Goal: Task Accomplishment & Management: Use online tool/utility

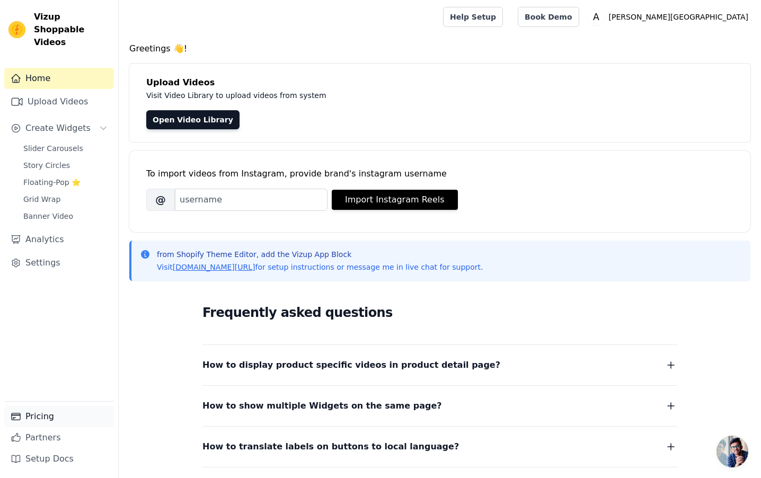
click at [41, 413] on link "Pricing" at bounding box center [59, 416] width 110 height 21
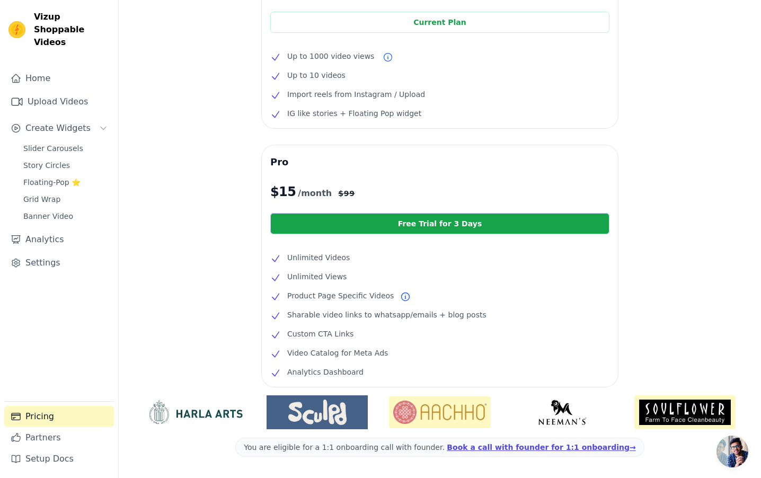
scroll to position [145, 0]
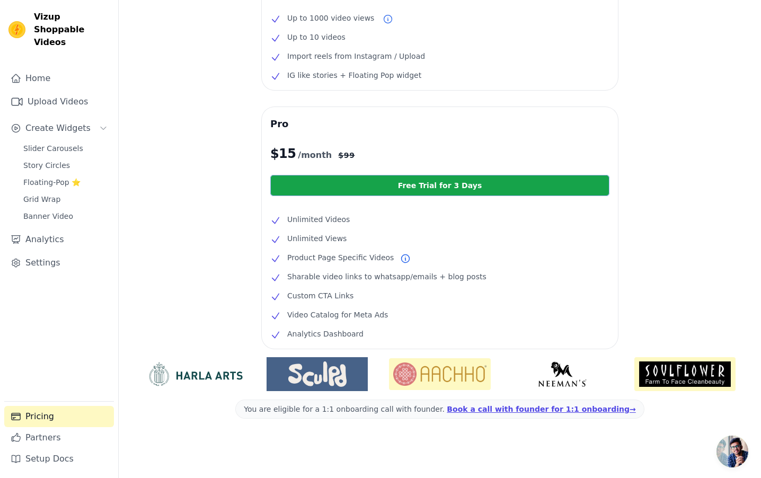
click at [450, 191] on link "Free Trial for 3 Days" at bounding box center [439, 185] width 339 height 21
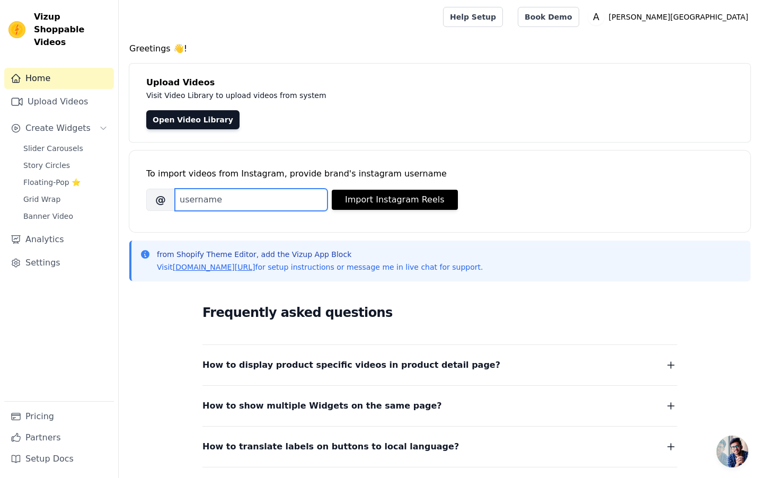
click at [245, 201] on input "Brand's Instagram Username" at bounding box center [251, 200] width 153 height 22
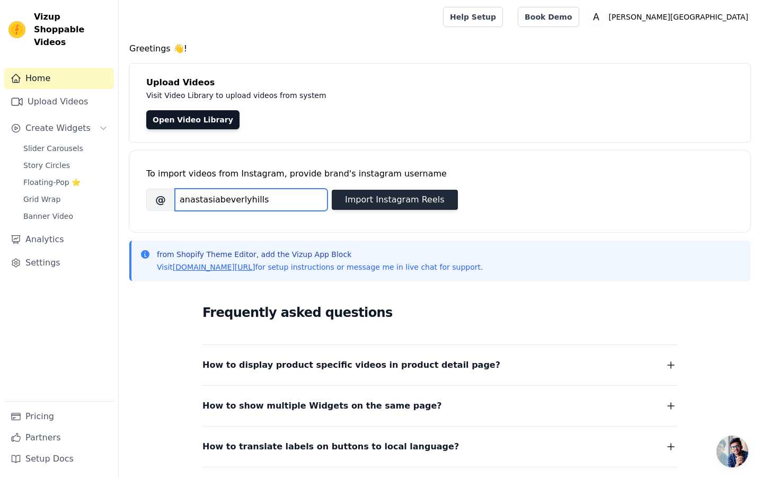
type input "anastasiabeverlyhills"
click at [359, 202] on button "Import Instagram Reels" at bounding box center [395, 200] width 126 height 20
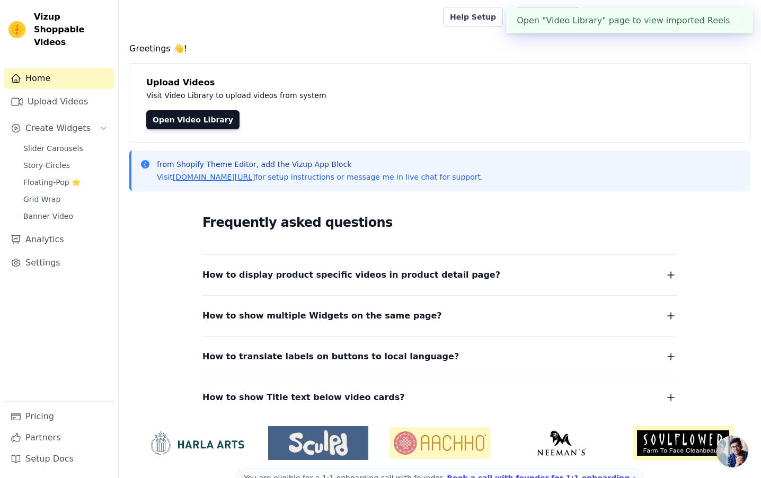
click at [648, 23] on div "Open "Video Library" page to view imported Reels ✖" at bounding box center [629, 20] width 247 height 25
click at [588, 23] on div "Open "Video Library" page to view imported Reels ✖" at bounding box center [629, 20] width 247 height 25
click at [61, 92] on link "Upload Videos" at bounding box center [59, 101] width 110 height 21
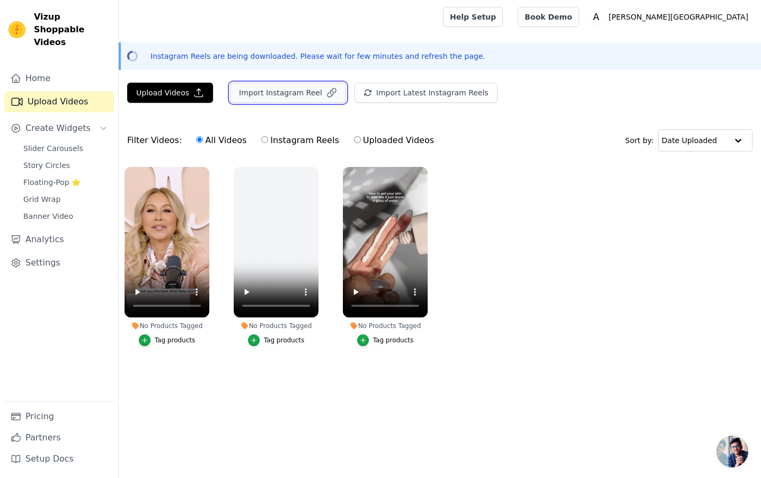
click at [271, 96] on button "Import Instagram Reel" at bounding box center [288, 93] width 116 height 20
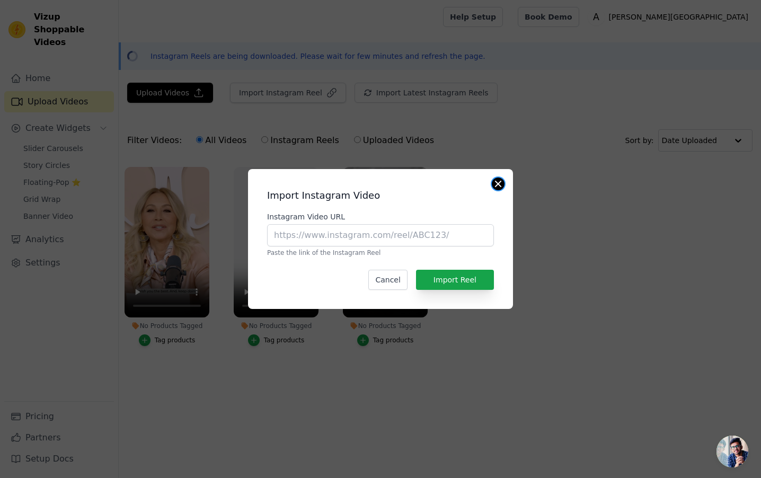
click at [496, 186] on button "Close modal" at bounding box center [498, 183] width 13 height 13
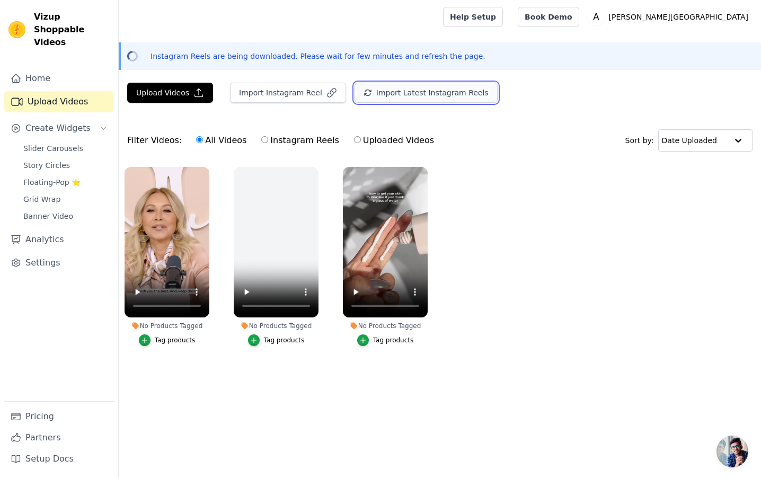
click at [422, 91] on button "Import Latest Instagram Reels" at bounding box center [425, 93] width 143 height 20
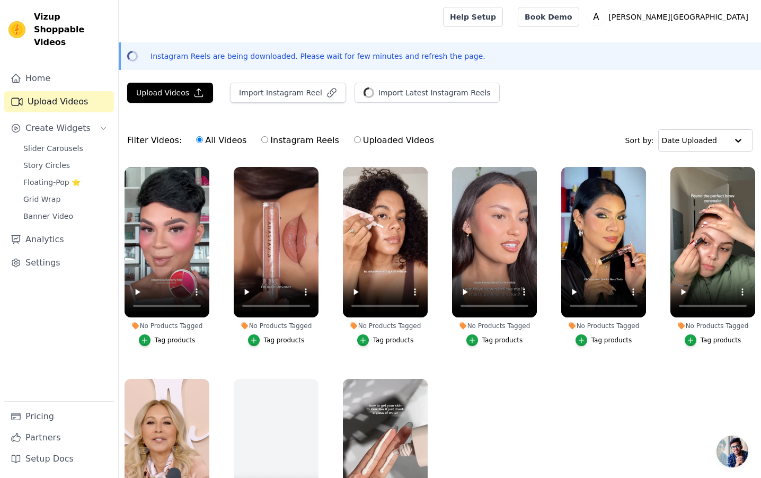
scroll to position [1, 0]
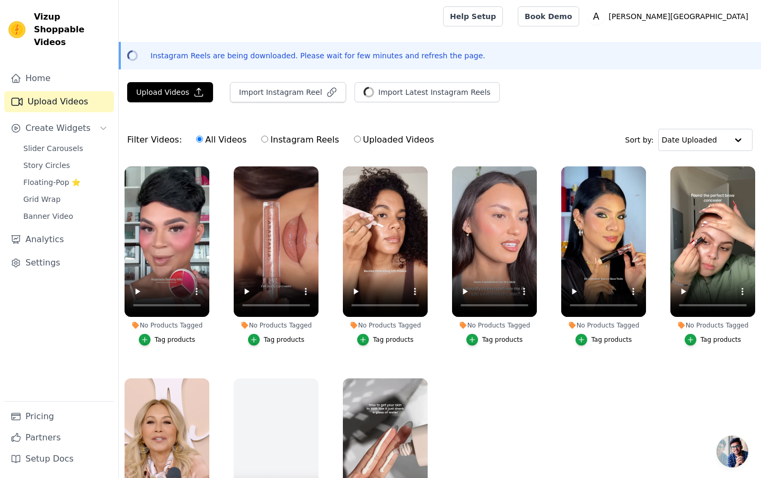
click at [169, 340] on div "Tag products" at bounding box center [175, 339] width 41 height 8
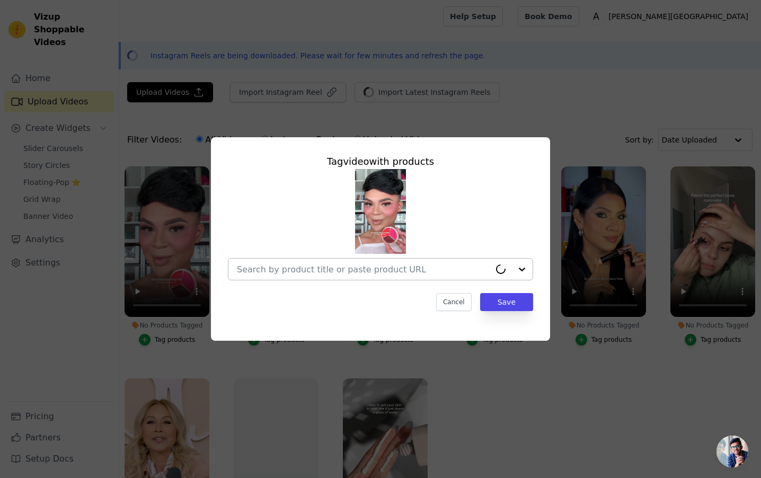
click at [329, 272] on input "No Products Tagged Tag video with products Cancel Save Tag products" at bounding box center [363, 269] width 253 height 10
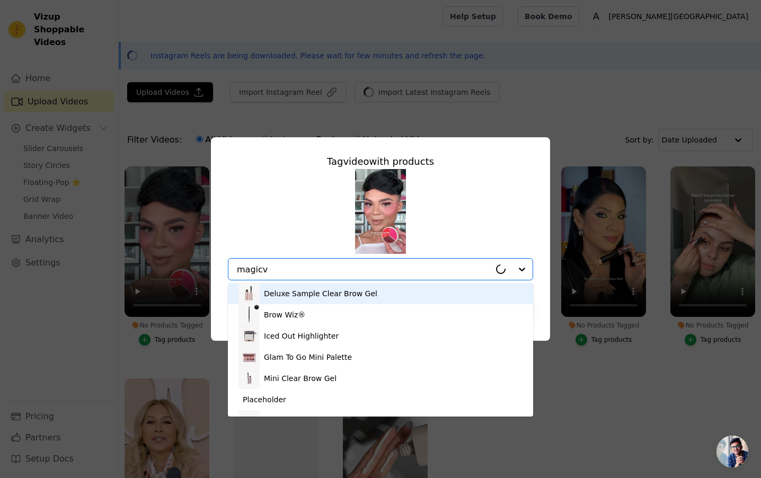
type input "magic"
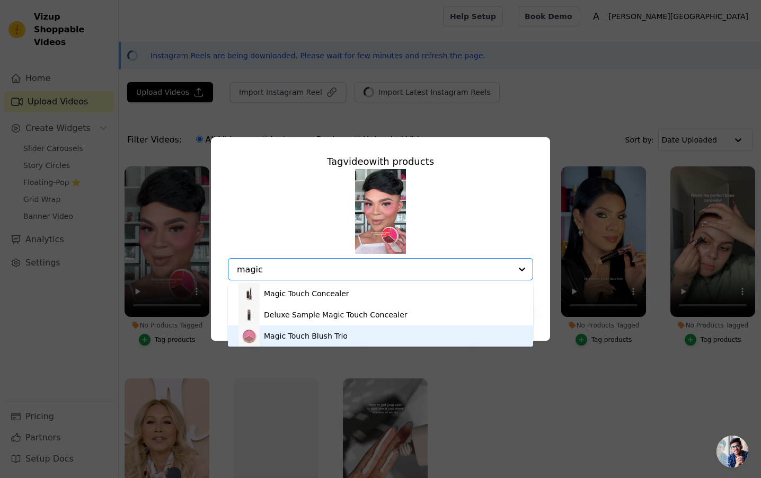
click at [294, 337] on div "Magic Touch Blush Trio" at bounding box center [306, 336] width 84 height 11
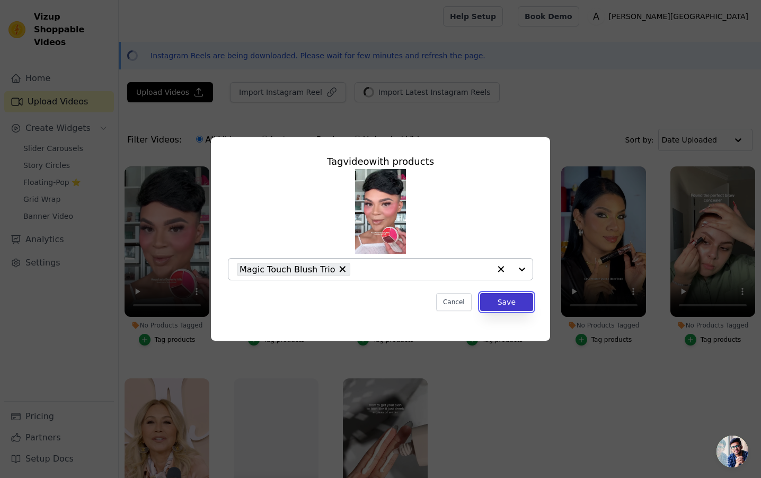
click at [520, 303] on button "Save" at bounding box center [506, 302] width 53 height 18
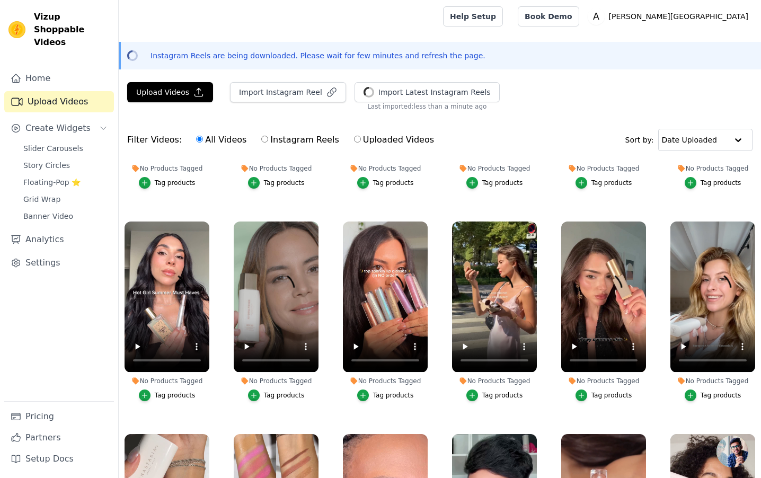
scroll to position [525, 0]
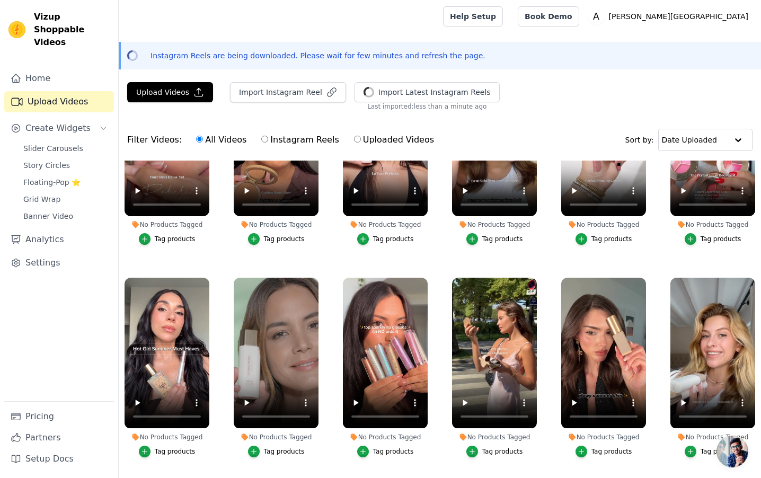
click at [707, 238] on div "Tag products" at bounding box center [720, 239] width 41 height 8
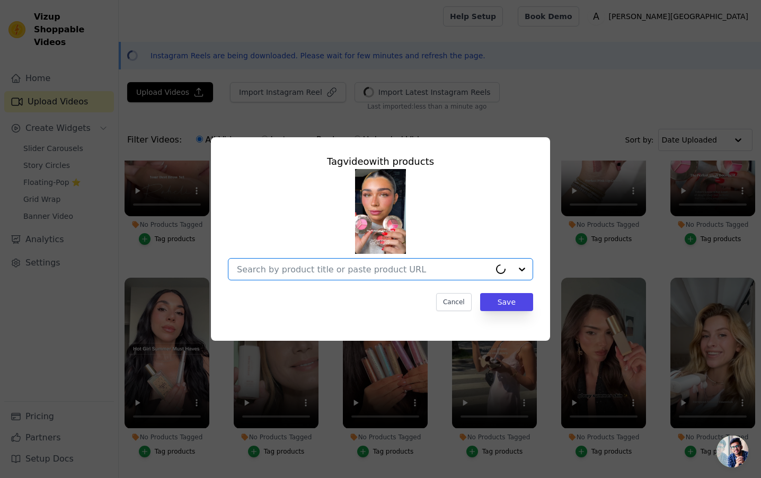
click at [345, 264] on input "No Products Tagged Tag video with products Option undefined, selected. Cancel S…" at bounding box center [363, 269] width 253 height 10
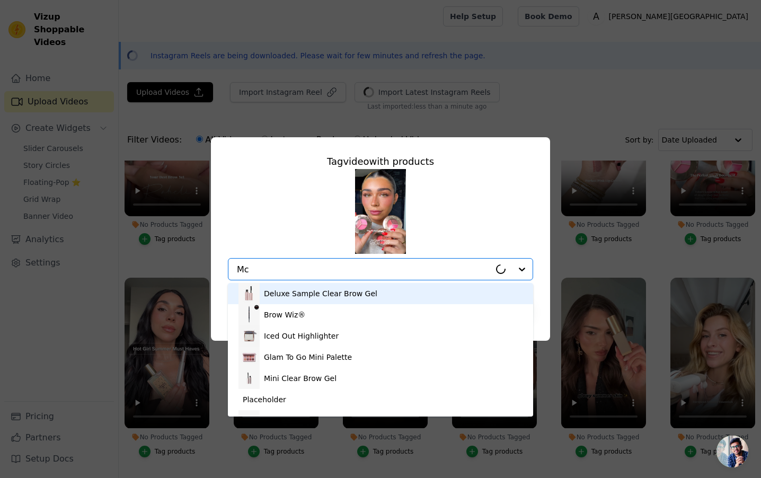
type input "M"
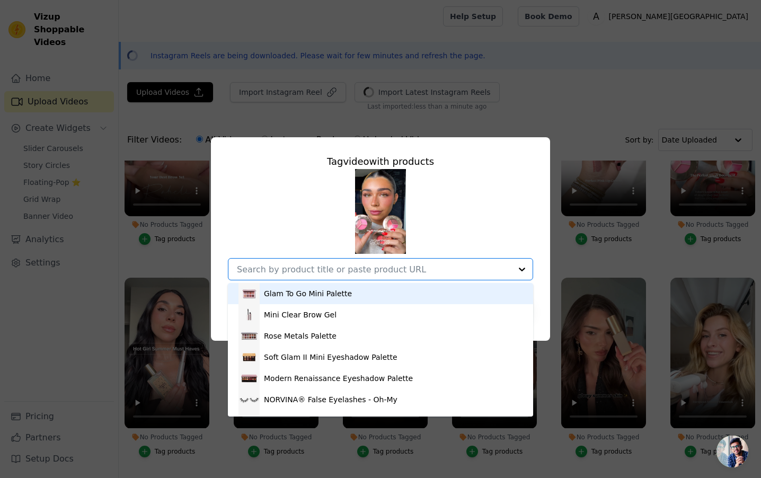
type input "a"
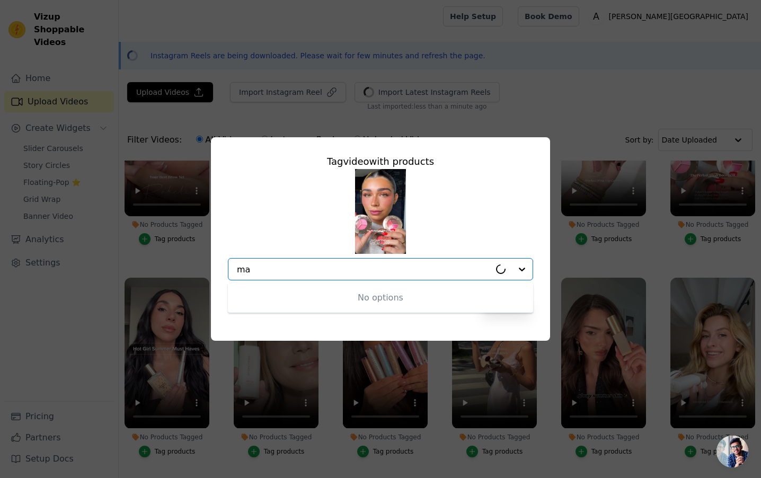
type input "mag"
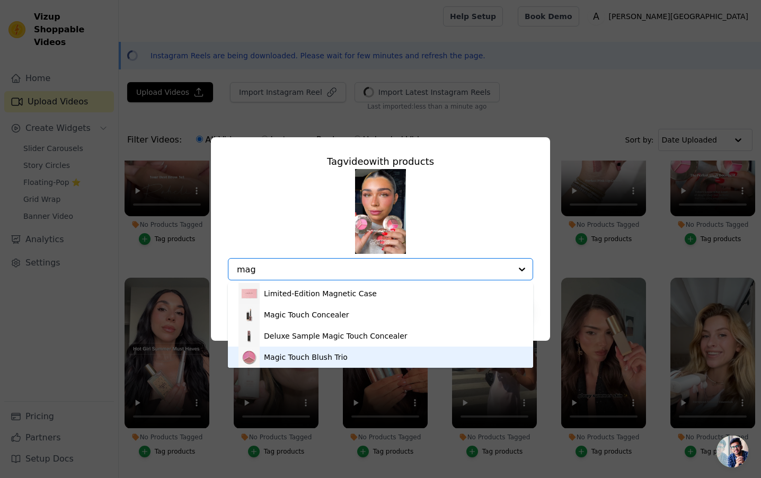
click at [319, 353] on div "Magic Touch Blush Trio" at bounding box center [306, 357] width 84 height 11
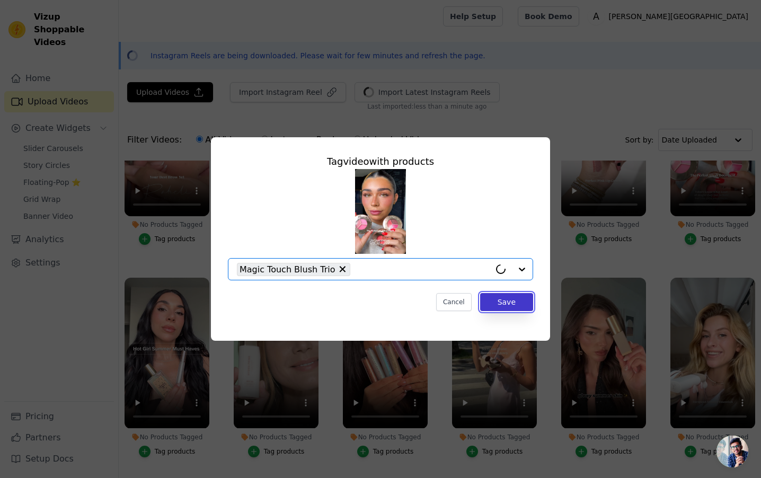
click at [523, 299] on button "Save" at bounding box center [506, 302] width 53 height 18
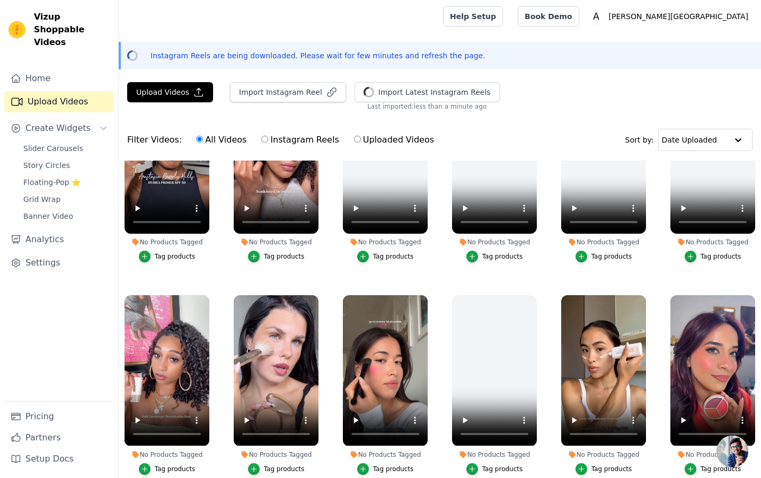
scroll to position [77, 0]
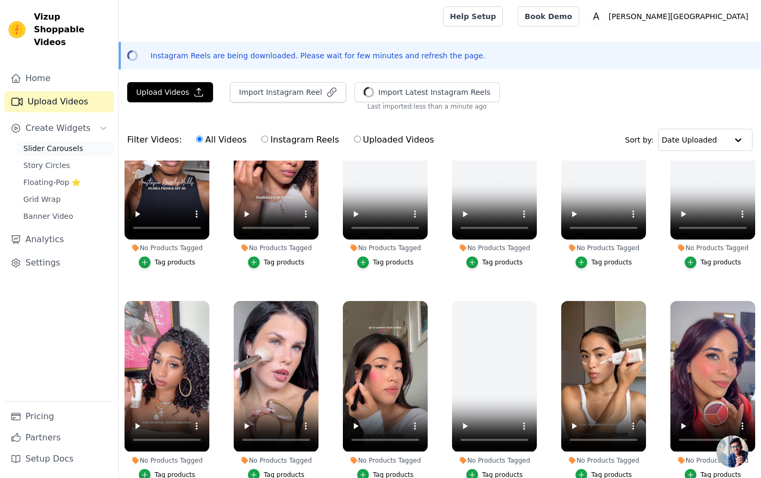
click at [48, 143] on span "Slider Carousels" at bounding box center [53, 148] width 60 height 11
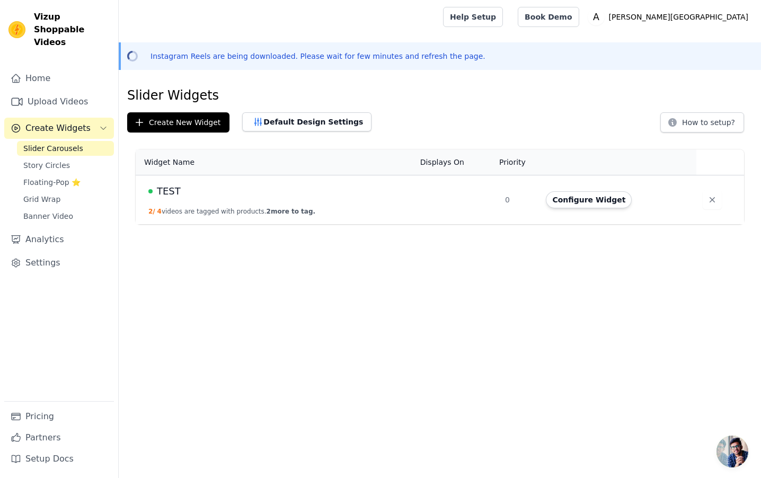
click at [176, 184] on span "TEST" at bounding box center [169, 191] width 24 height 15
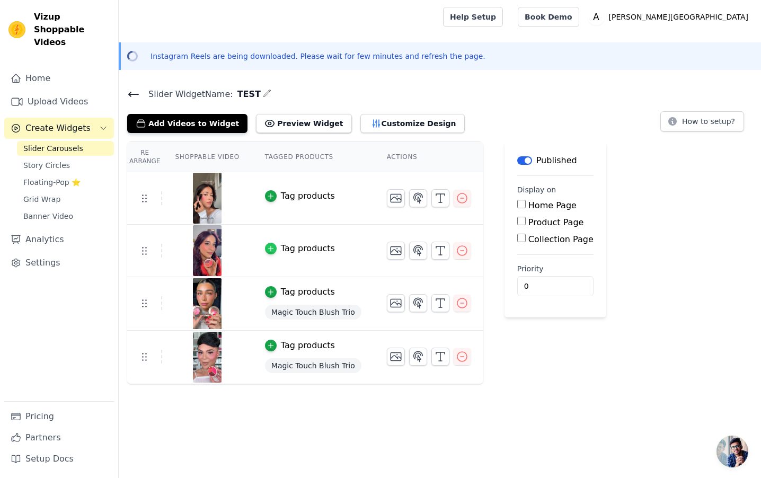
click at [267, 243] on div "button" at bounding box center [271, 249] width 12 height 12
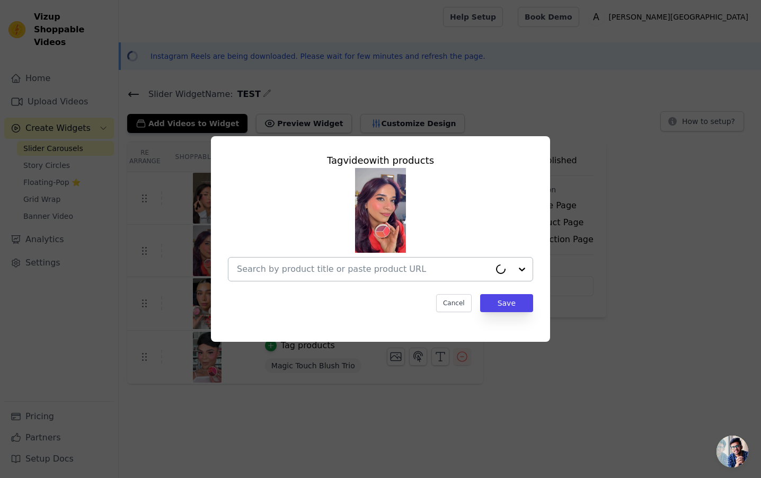
click at [286, 269] on input "text" at bounding box center [363, 269] width 253 height 13
click at [447, 304] on button "Cancel" at bounding box center [453, 303] width 35 height 18
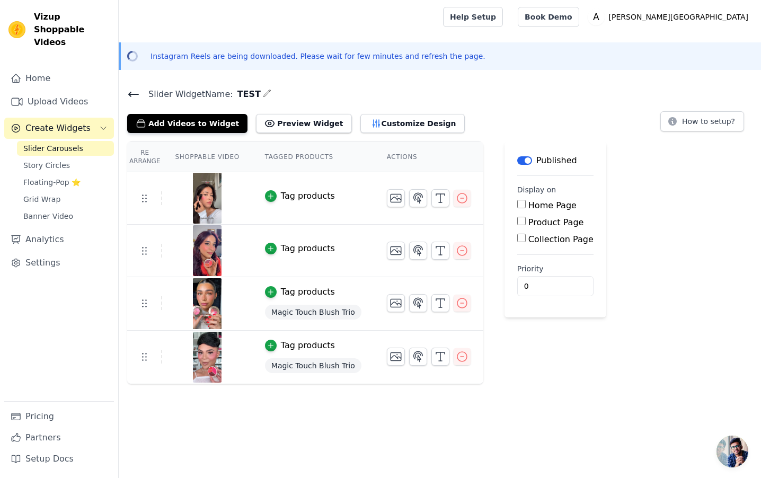
click at [520, 223] on input "Product Page" at bounding box center [521, 221] width 8 height 8
checkbox input "true"
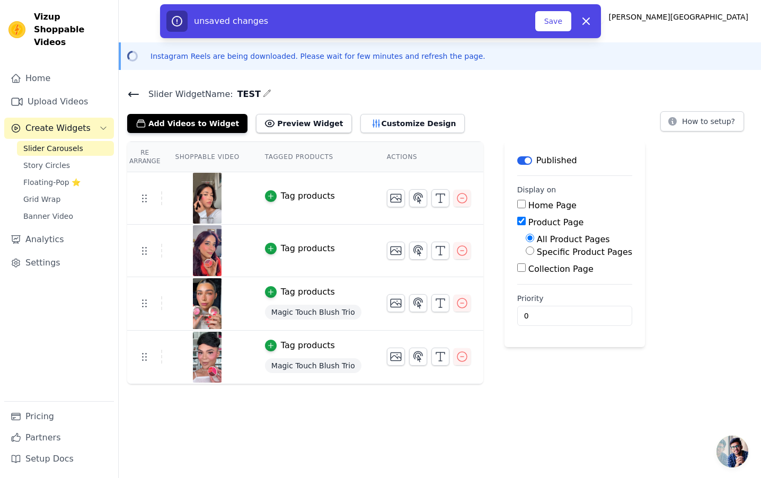
click at [527, 251] on input "Specific Product Pages" at bounding box center [530, 250] width 8 height 8
radio input "true"
click at [540, 274] on button "Select Products" at bounding box center [561, 276] width 71 height 18
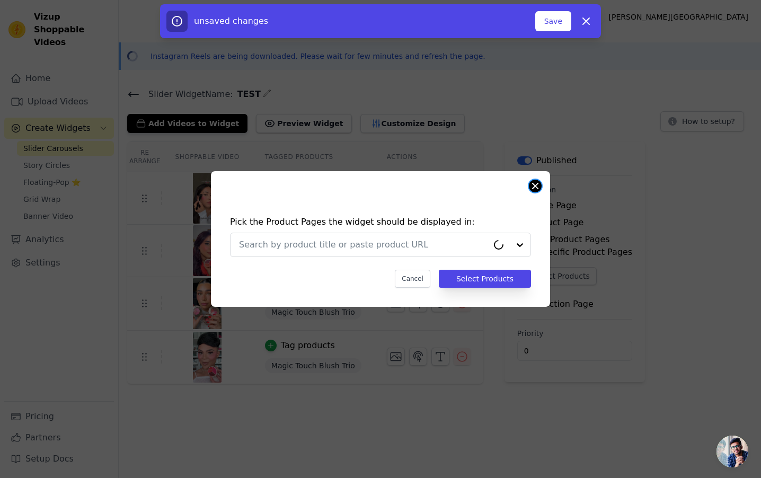
click at [535, 183] on button "Close modal" at bounding box center [535, 186] width 13 height 13
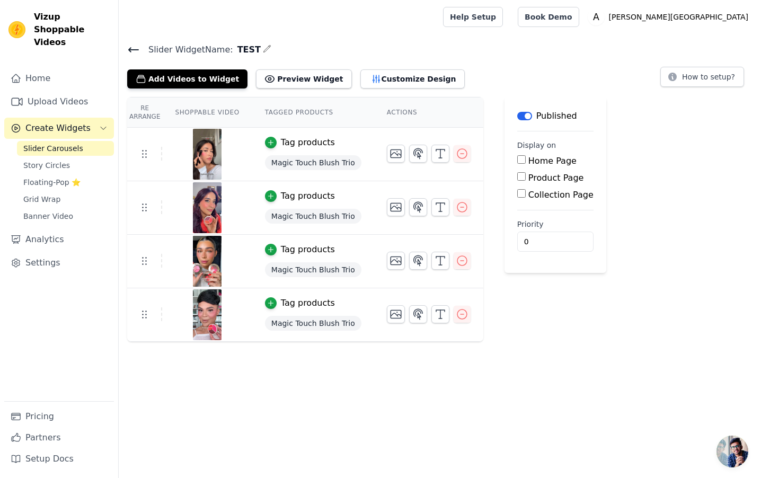
click at [519, 178] on input "Product Page" at bounding box center [521, 176] width 8 height 8
checkbox input "true"
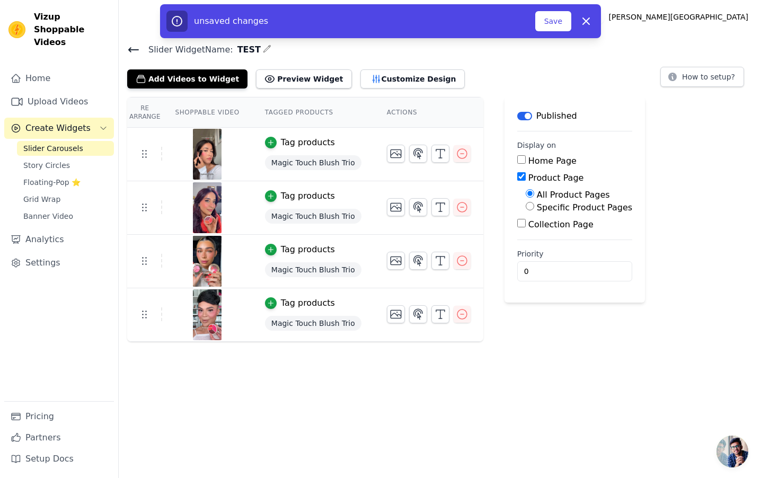
click at [528, 207] on input "Specific Product Pages" at bounding box center [530, 206] width 8 height 8
radio input "true"
click at [550, 232] on button "Select Products" at bounding box center [561, 232] width 71 height 18
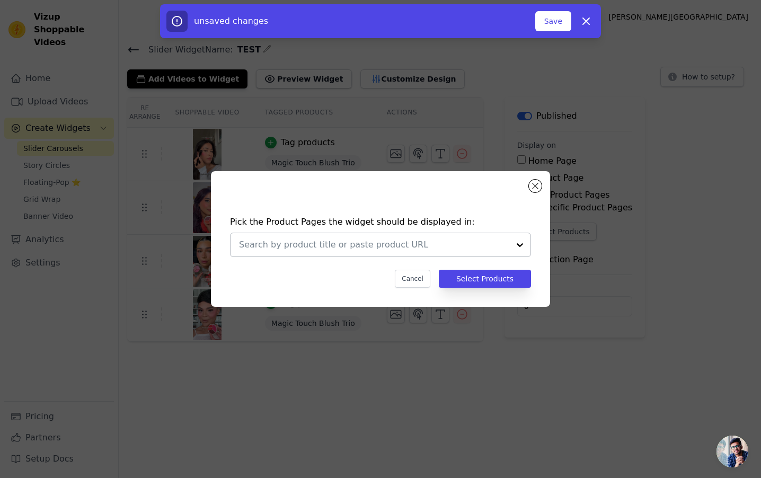
click at [518, 246] on div at bounding box center [519, 244] width 21 height 23
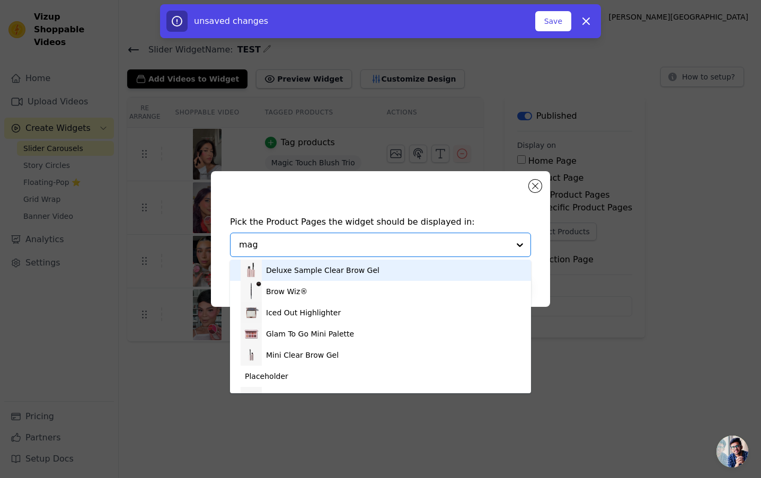
type input "magi"
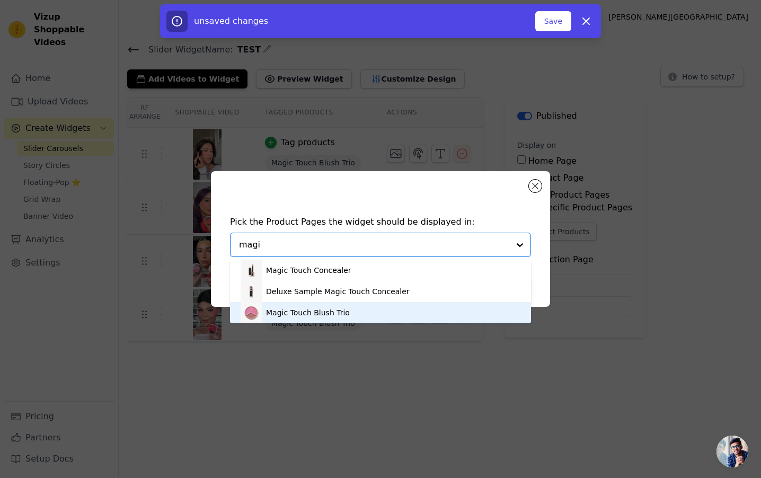
click at [296, 316] on div "Magic Touch Blush Trio" at bounding box center [308, 312] width 84 height 11
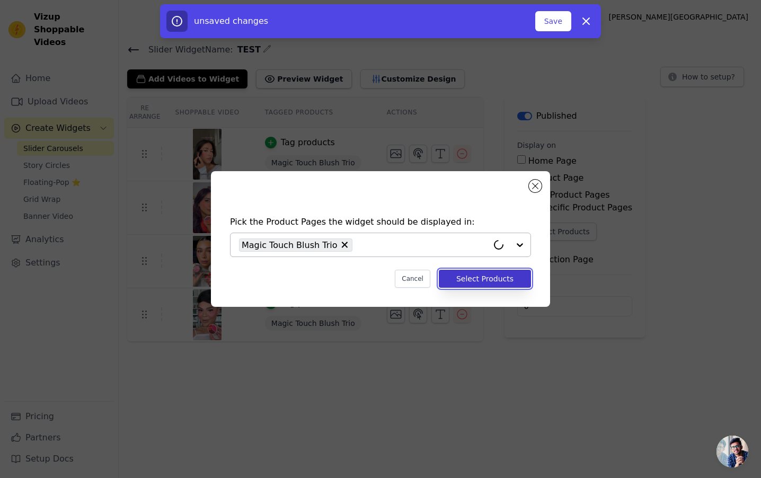
click at [484, 281] on button "Select Products" at bounding box center [485, 279] width 92 height 18
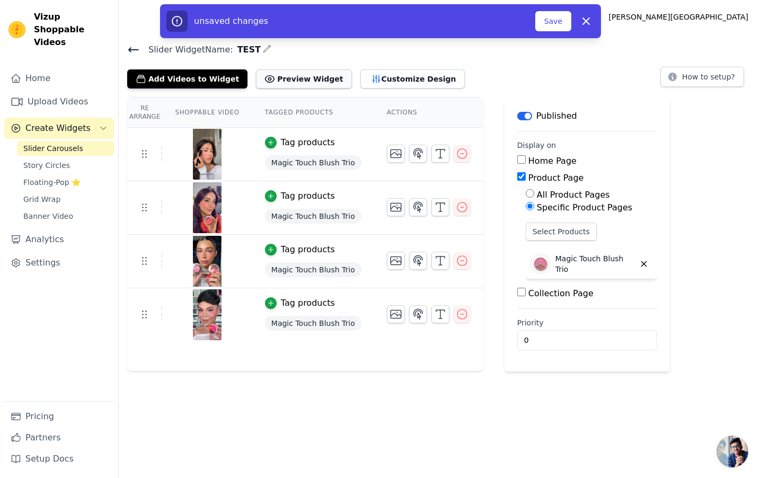
click at [314, 77] on button "Preview Widget" at bounding box center [303, 78] width 95 height 19
click at [550, 27] on button "Save" at bounding box center [553, 21] width 36 height 20
click at [548, 20] on button "Save" at bounding box center [553, 21] width 36 height 20
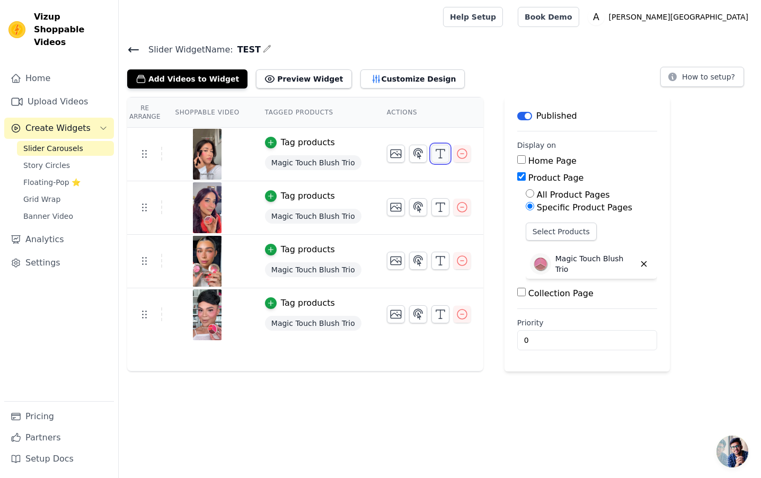
click at [431, 158] on button "button" at bounding box center [440, 154] width 18 height 18
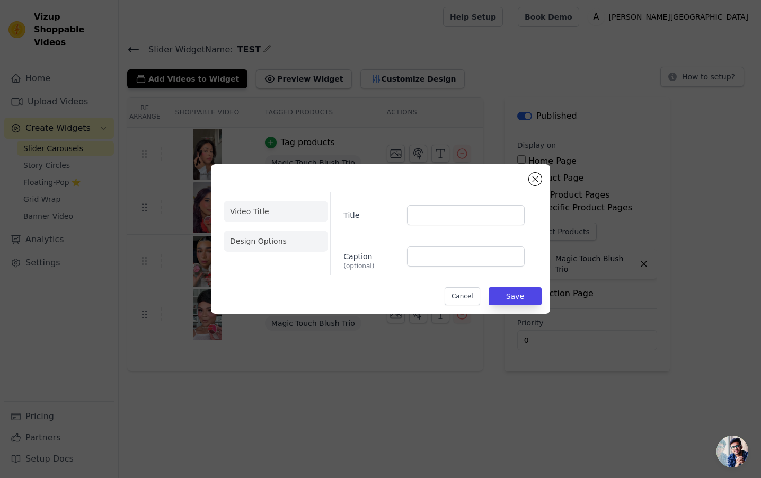
click at [276, 235] on li "Design Options" at bounding box center [276, 240] width 104 height 21
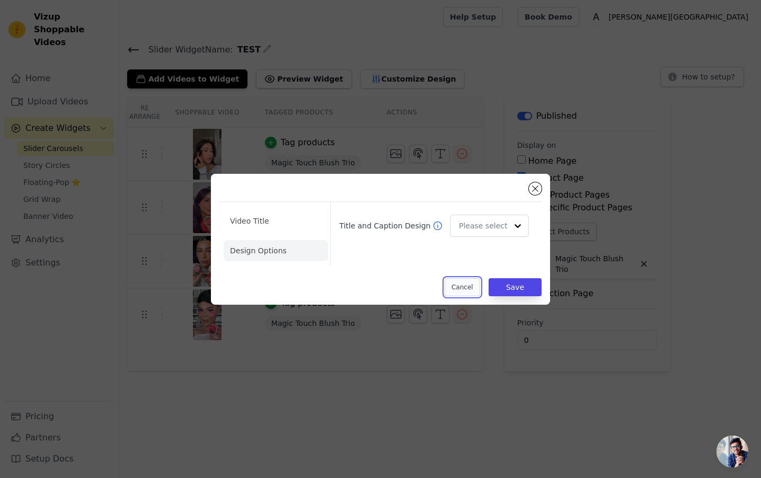
click at [466, 285] on button "Cancel" at bounding box center [462, 287] width 35 height 18
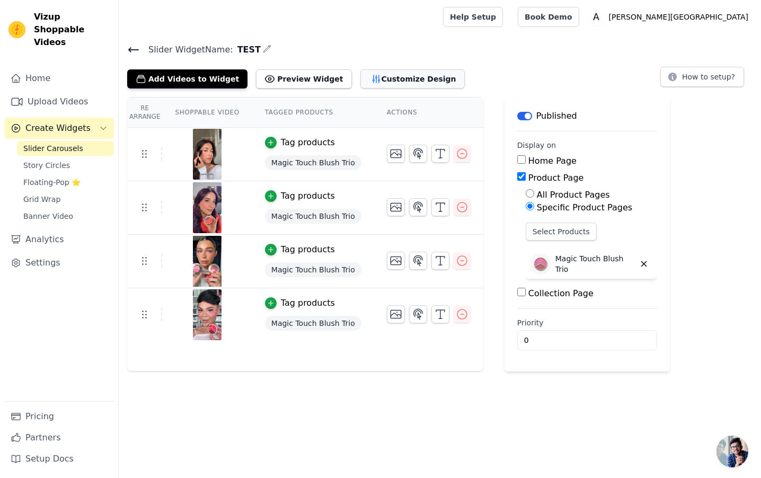
click at [365, 85] on button "Customize Design" at bounding box center [412, 78] width 104 height 19
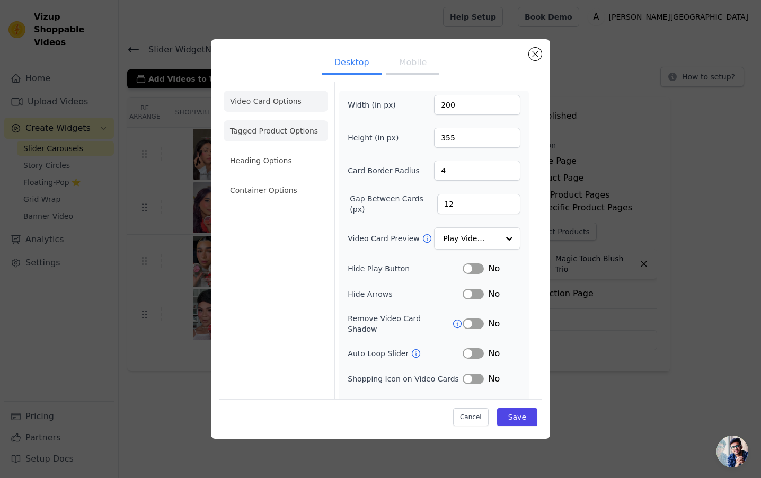
click at [278, 180] on li "Tagged Product Options" at bounding box center [276, 190] width 104 height 21
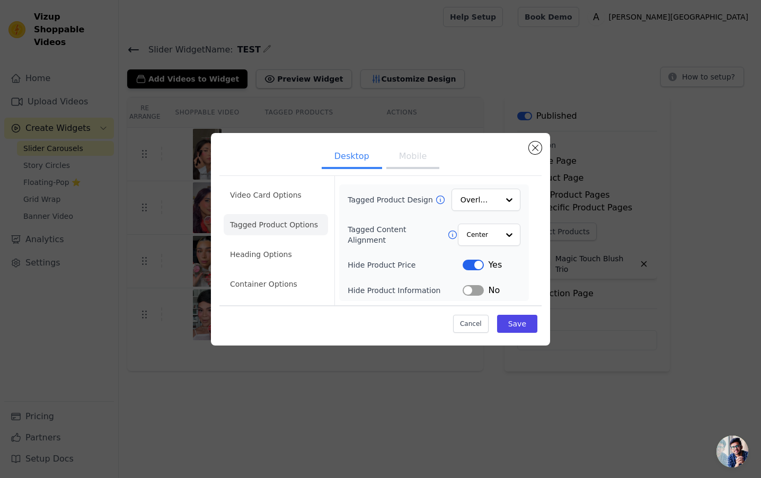
click at [470, 266] on button "Label" at bounding box center [473, 265] width 21 height 11
click at [288, 260] on li "Heading Options" at bounding box center [276, 254] width 104 height 21
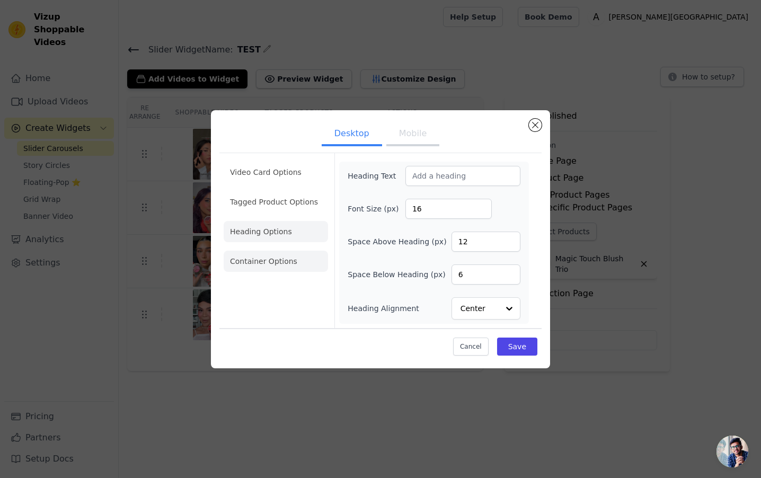
click at [294, 262] on li "Container Options" at bounding box center [276, 261] width 104 height 21
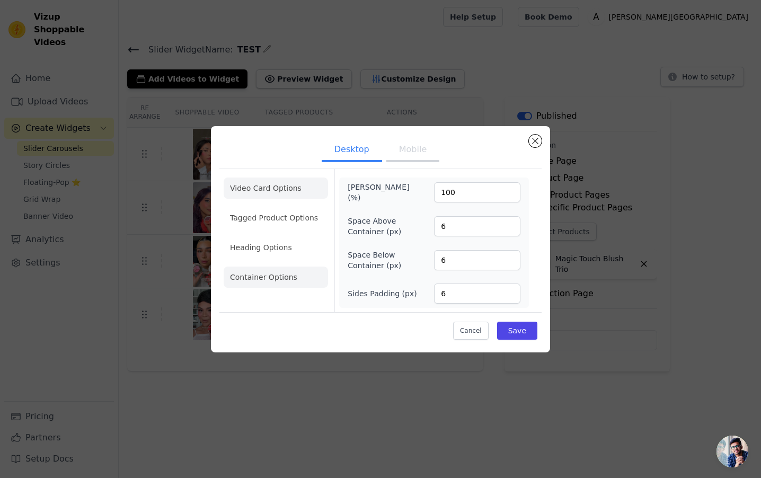
click at [277, 207] on li "Video Card Options" at bounding box center [276, 217] width 104 height 21
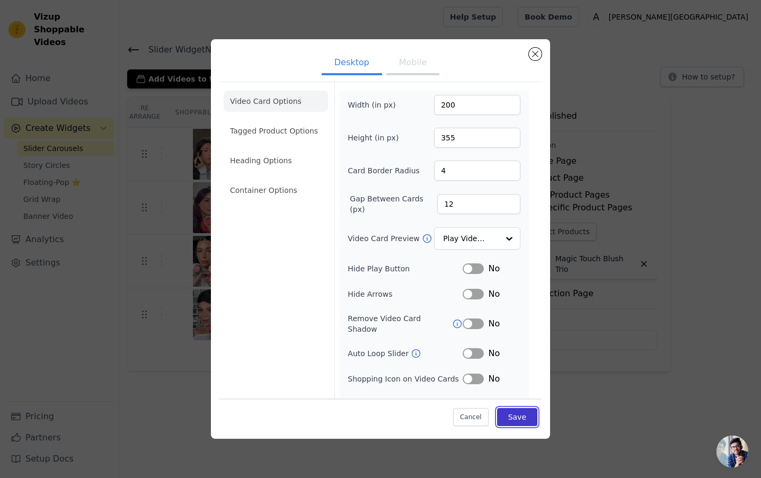
click at [522, 425] on button "Save" at bounding box center [517, 417] width 40 height 18
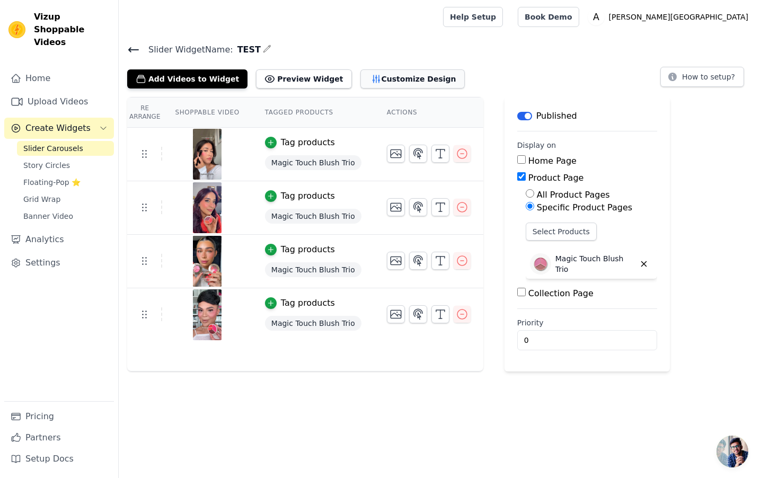
click at [389, 70] on button "Customize Design" at bounding box center [412, 78] width 104 height 19
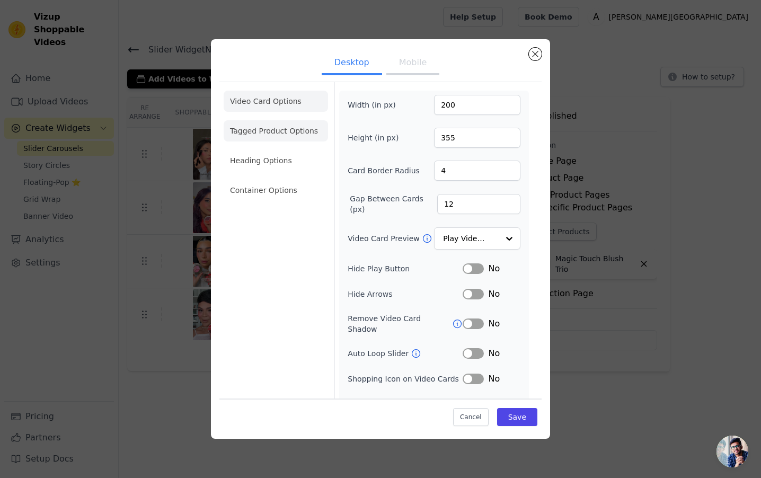
click at [260, 180] on li "Tagged Product Options" at bounding box center [276, 190] width 104 height 21
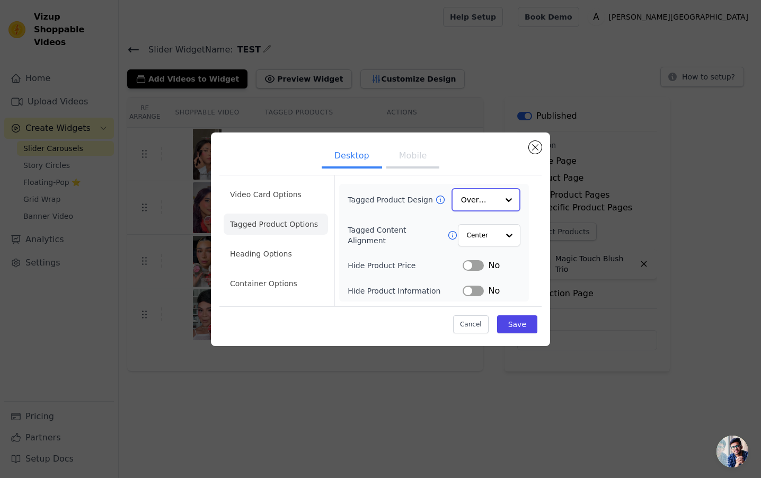
click at [474, 200] on input "Tagged Product Design" at bounding box center [479, 199] width 37 height 21
click at [470, 201] on input "Tagged Product Design" at bounding box center [479, 199] width 37 height 21
click at [476, 278] on div "Minimalist" at bounding box center [485, 270] width 69 height 22
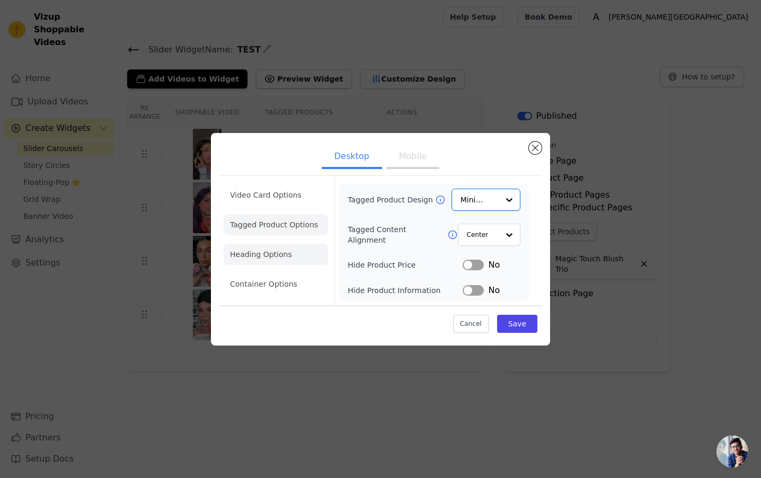
click at [254, 254] on li "Heading Options" at bounding box center [276, 254] width 104 height 21
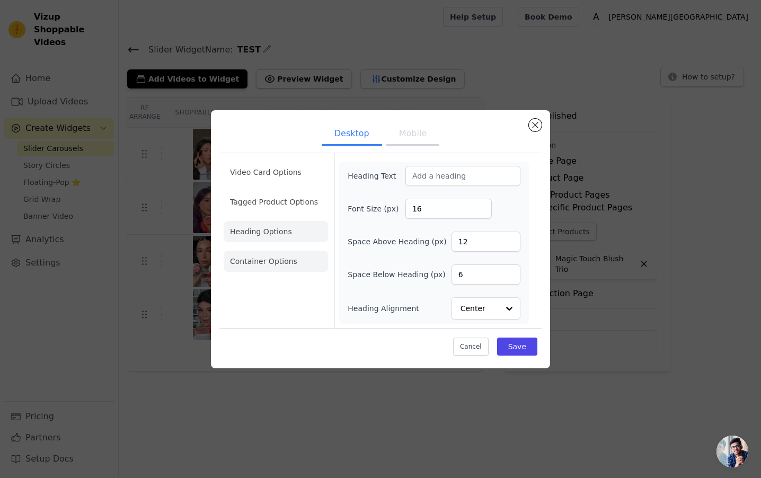
click at [262, 264] on li "Container Options" at bounding box center [276, 261] width 104 height 21
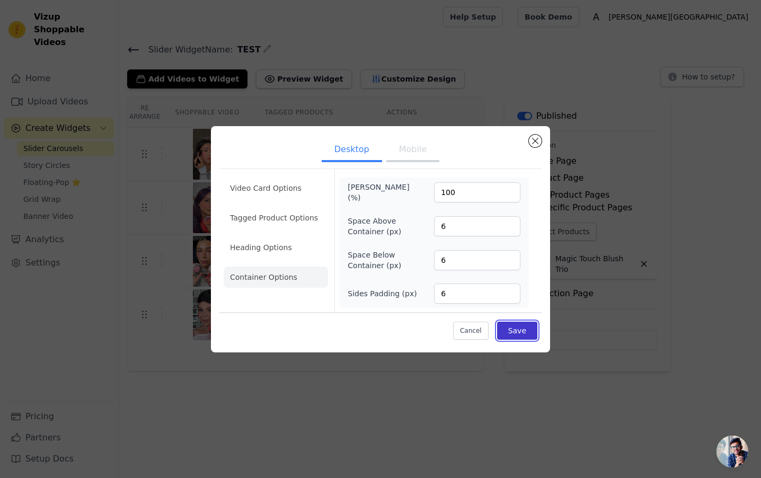
click at [509, 328] on button "Save" at bounding box center [517, 331] width 40 height 18
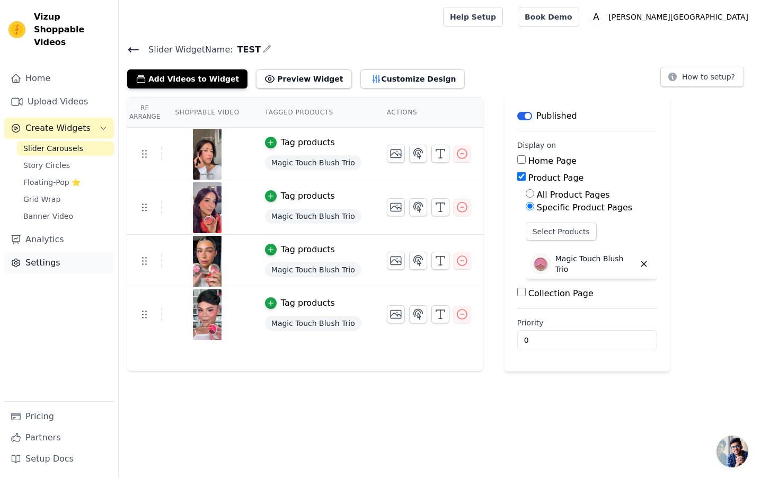
click at [60, 254] on link "Settings" at bounding box center [59, 262] width 110 height 21
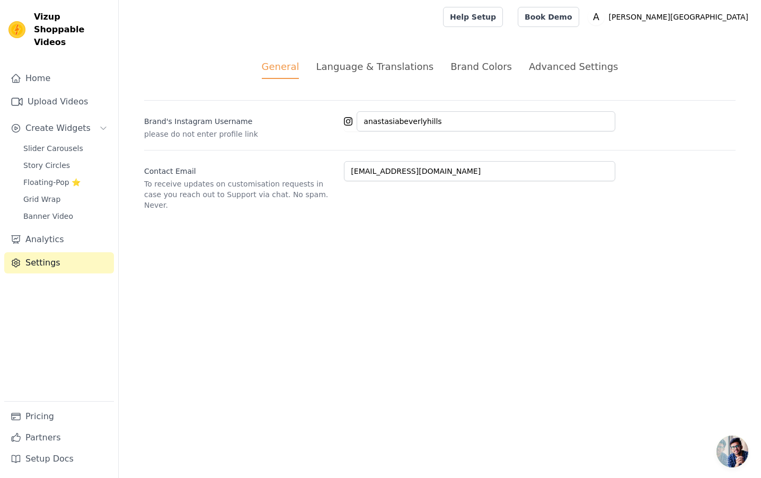
click at [545, 64] on div "Advanced Settings" at bounding box center [573, 66] width 89 height 14
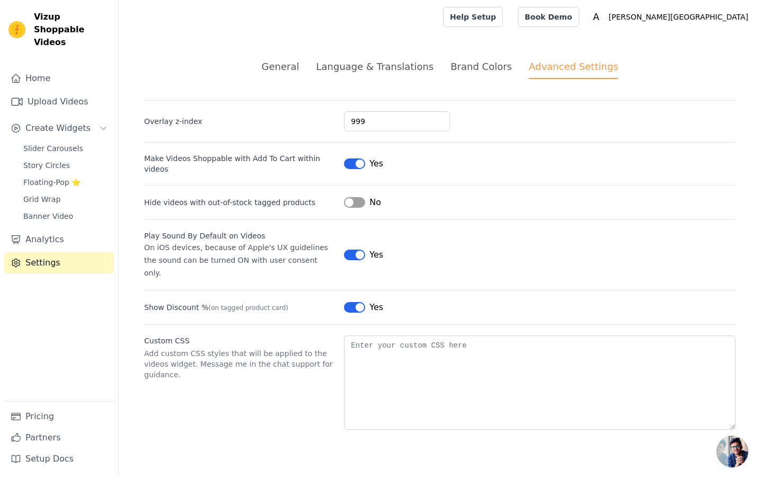
click at [366, 301] on div "Yes" at bounding box center [363, 307] width 39 height 13
click at [473, 68] on div "Brand Colors" at bounding box center [480, 66] width 61 height 14
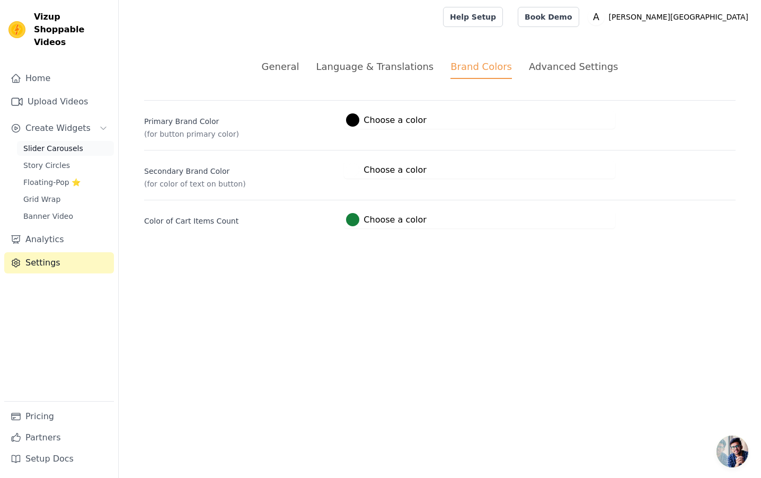
click at [49, 143] on span "Slider Carousels" at bounding box center [53, 148] width 60 height 11
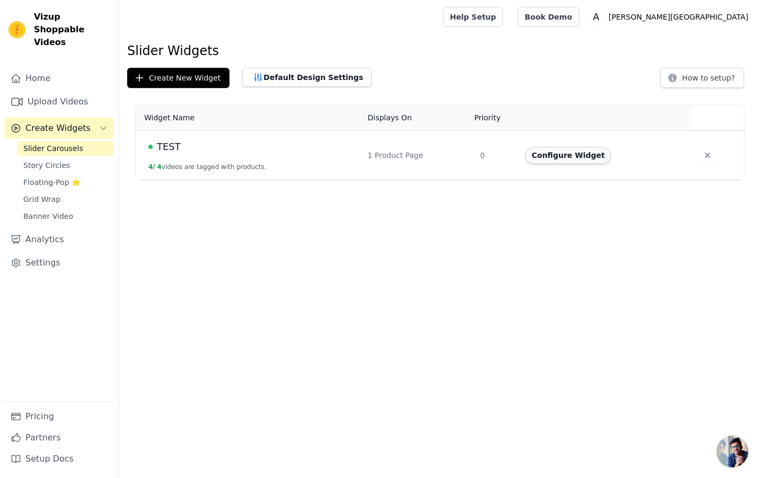
click at [589, 153] on button "Configure Widget" at bounding box center [568, 155] width 86 height 17
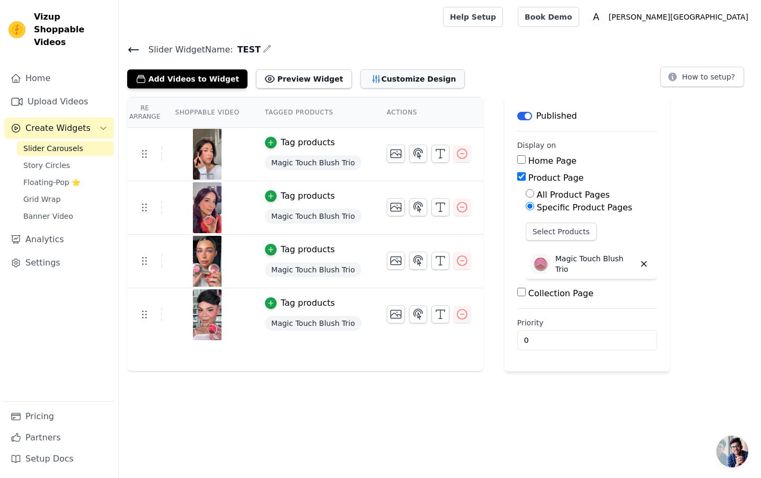
click at [360, 78] on button "Customize Design" at bounding box center [412, 78] width 104 height 19
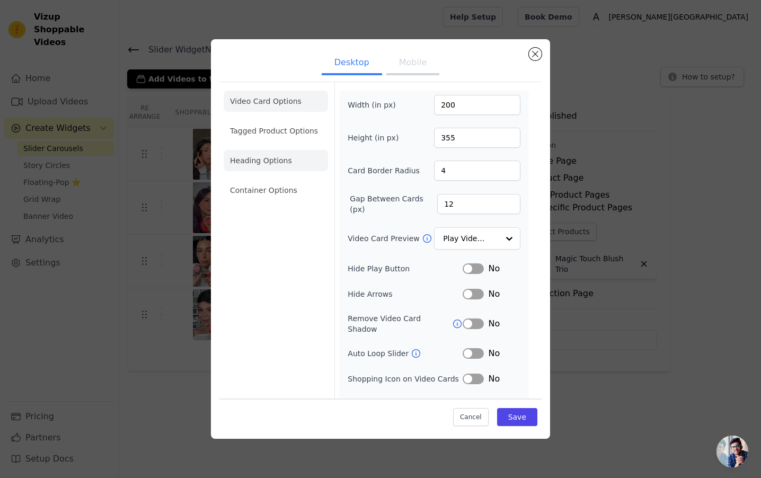
click at [273, 156] on li "Heading Options" at bounding box center [276, 160] width 104 height 21
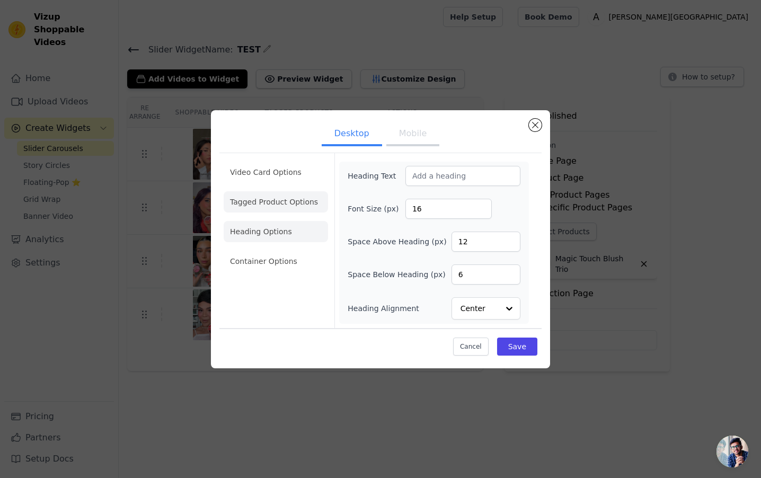
click at [268, 251] on li "Tagged Product Options" at bounding box center [276, 261] width 104 height 21
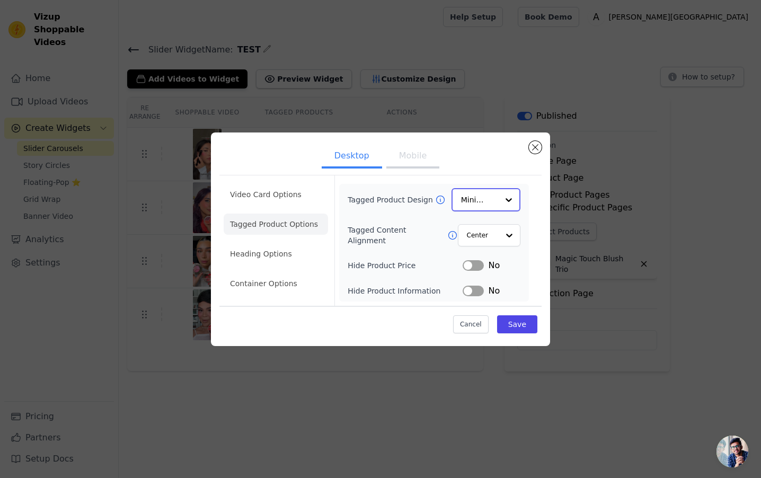
click at [505, 196] on div at bounding box center [508, 199] width 21 height 21
click at [487, 222] on div "Card" at bounding box center [485, 225] width 69 height 22
click at [495, 231] on input "Tagged Content Alignment" at bounding box center [482, 234] width 32 height 21
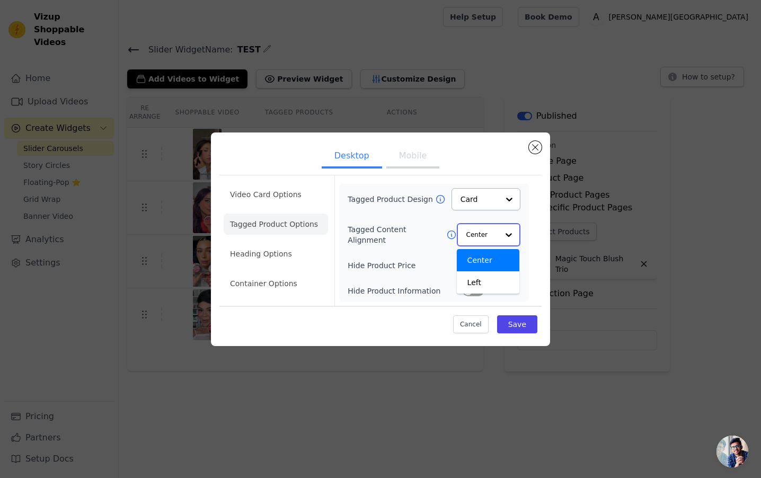
click at [495, 232] on input "Tagged Content Alignment" at bounding box center [482, 234] width 32 height 21
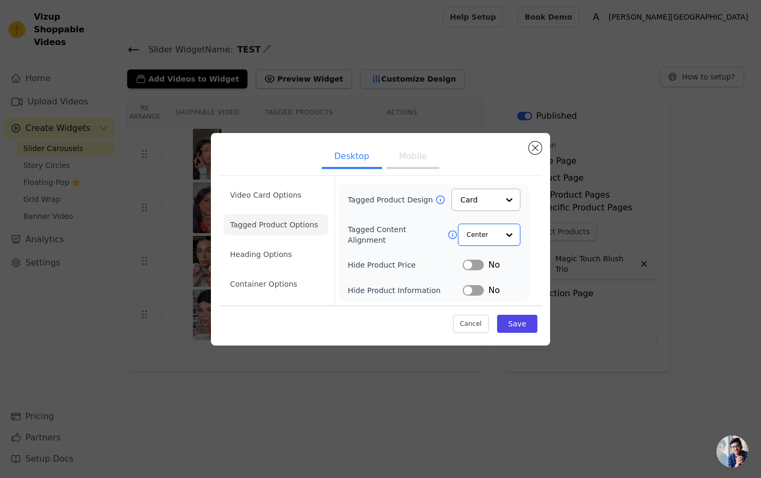
click at [466, 264] on button "Label" at bounding box center [473, 265] width 21 height 11
click at [476, 263] on button "Label" at bounding box center [473, 265] width 21 height 11
click at [469, 289] on button "Label" at bounding box center [473, 290] width 21 height 11
click at [508, 323] on button "Save" at bounding box center [517, 324] width 40 height 18
